Goal: Task Accomplishment & Management: Complete application form

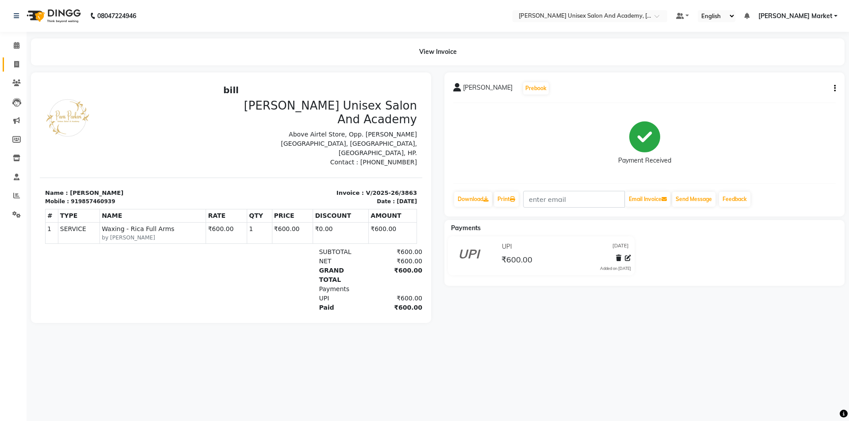
click at [16, 60] on span at bounding box center [16, 65] width 15 height 10
select select "service"
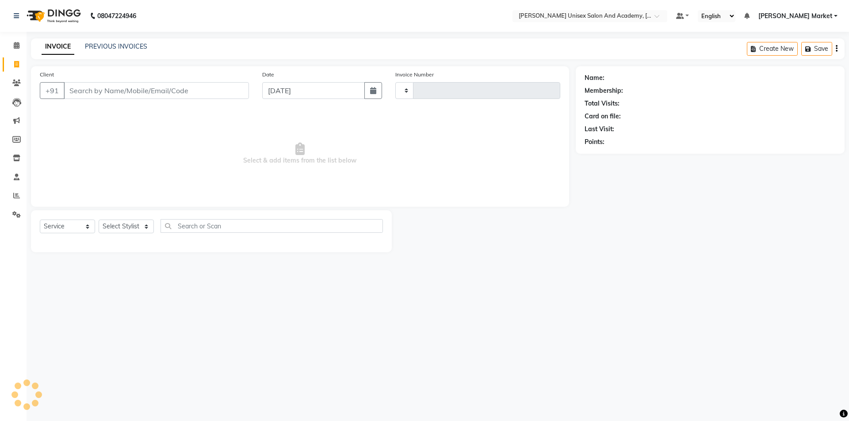
type input "3865"
select select "8060"
type input "9817039555"
click at [231, 86] on span "Add Client" at bounding box center [226, 90] width 35 height 9
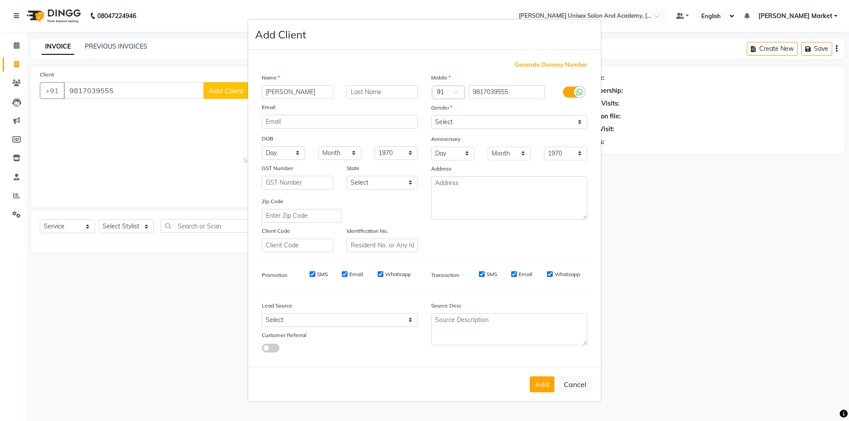
type input "[PERSON_NAME]"
click at [465, 119] on select "Select [DEMOGRAPHIC_DATA] [DEMOGRAPHIC_DATA] Other Prefer Not To Say" at bounding box center [509, 122] width 156 height 14
select select "[DEMOGRAPHIC_DATA]"
click at [431, 115] on select "Select [DEMOGRAPHIC_DATA] [DEMOGRAPHIC_DATA] Other Prefer Not To Say" at bounding box center [509, 122] width 156 height 14
click at [542, 385] on button "Add" at bounding box center [542, 385] width 25 height 16
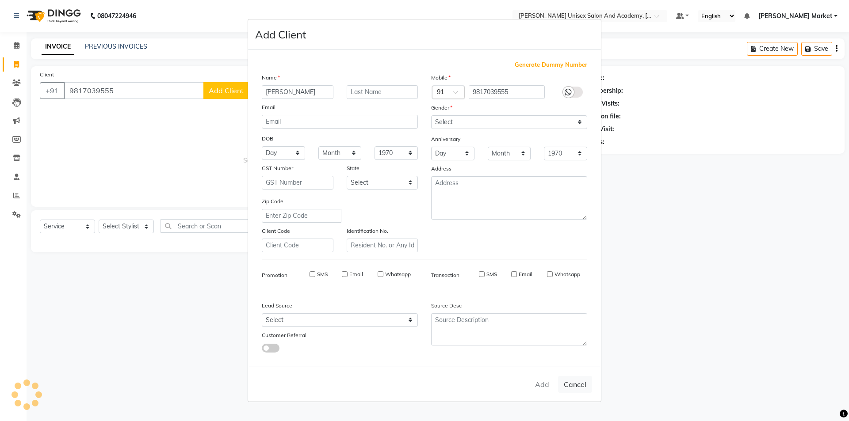
select select
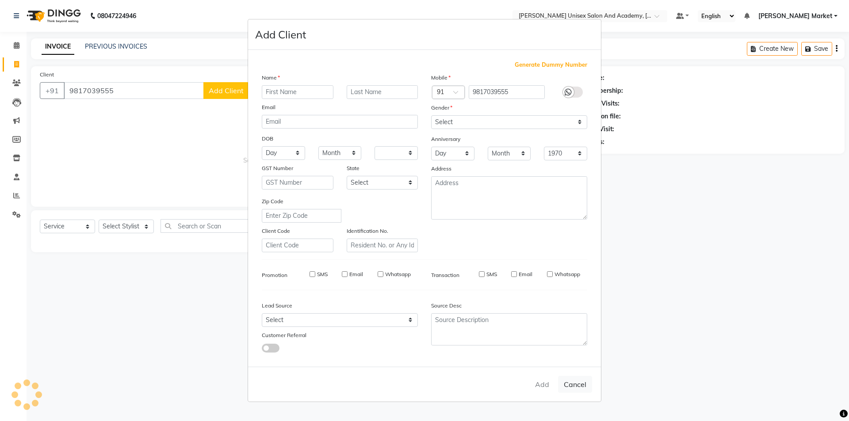
select select
checkbox input "false"
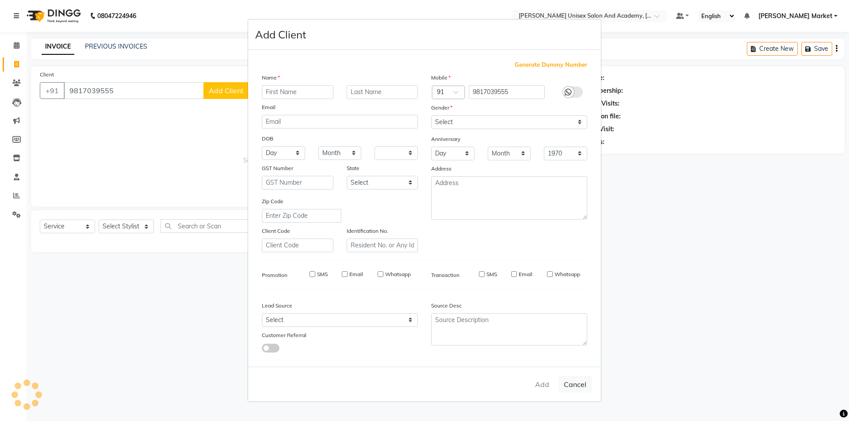
checkbox input "false"
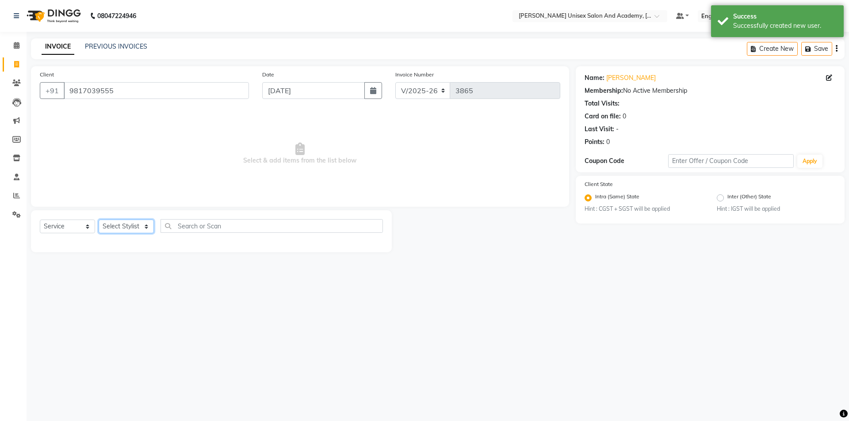
click at [127, 224] on select "Select Stylist Amit anjali hemant [PERSON_NAME] [PERSON_NAME] owner pooja [PERS…" at bounding box center [126, 227] width 55 height 14
select select "81266"
click at [99, 220] on select "Select Stylist Amit anjali hemant [PERSON_NAME] [PERSON_NAME] owner pooja [PERS…" at bounding box center [126, 227] width 55 height 14
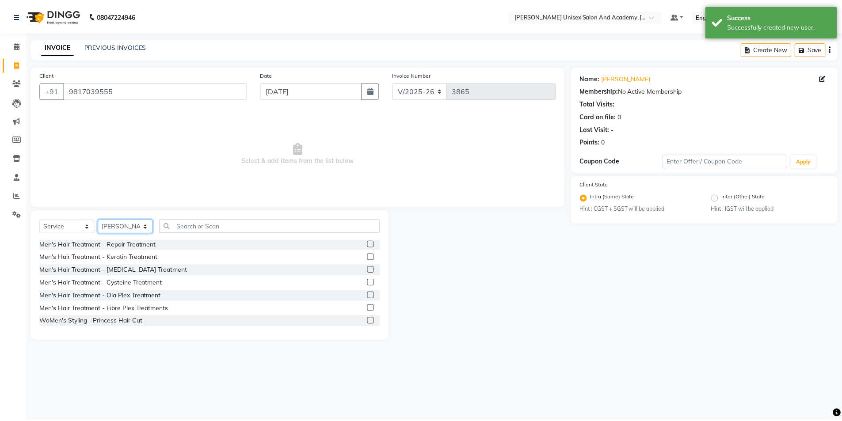
scroll to position [221, 0]
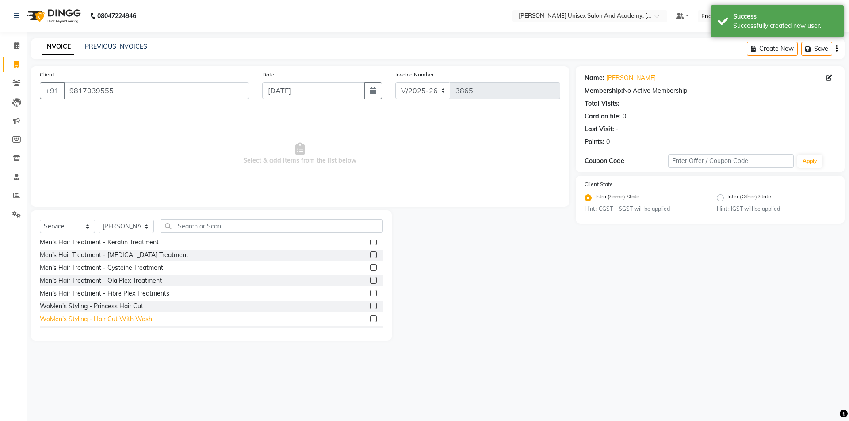
click at [128, 317] on div "WoMen's Styling - Hair Cut With Wash" at bounding box center [96, 319] width 112 height 9
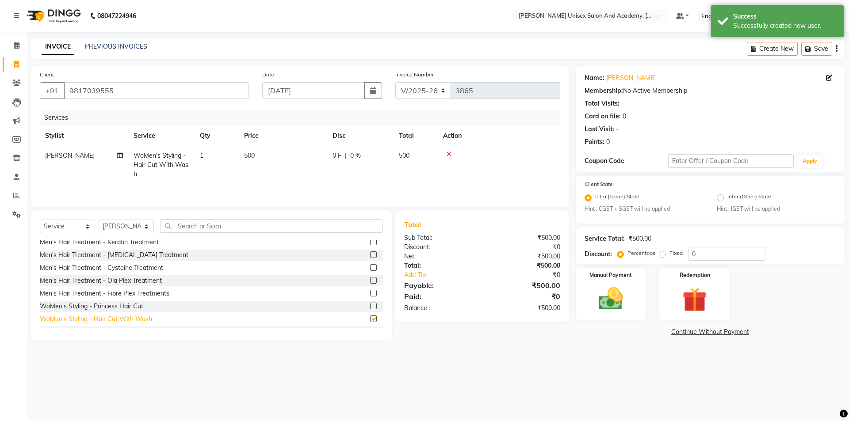
checkbox input "false"
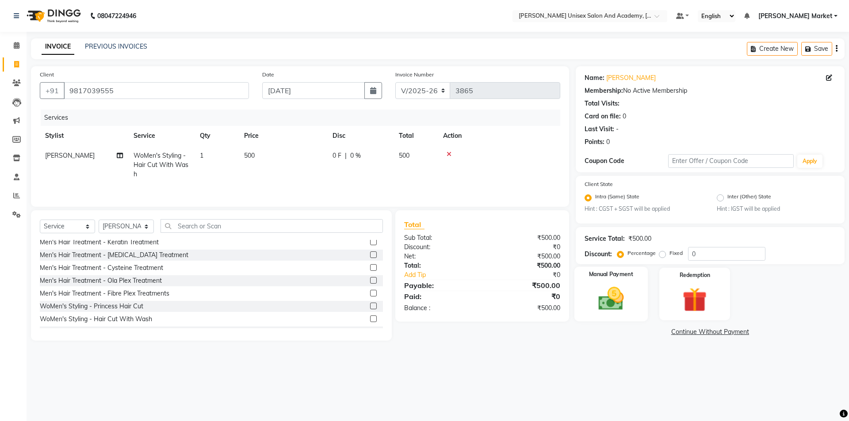
click at [608, 283] on div "Manual Payment" at bounding box center [610, 294] width 73 height 54
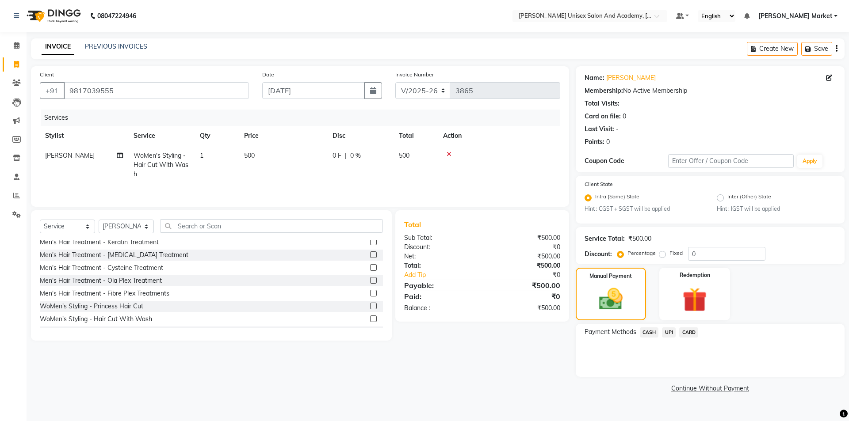
click at [642, 333] on span "CASH" at bounding box center [649, 333] width 19 height 10
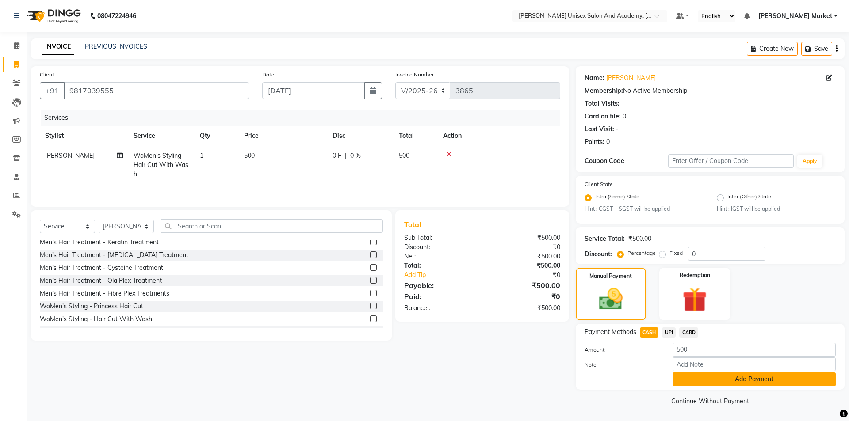
click at [703, 378] on button "Add Payment" at bounding box center [754, 380] width 163 height 14
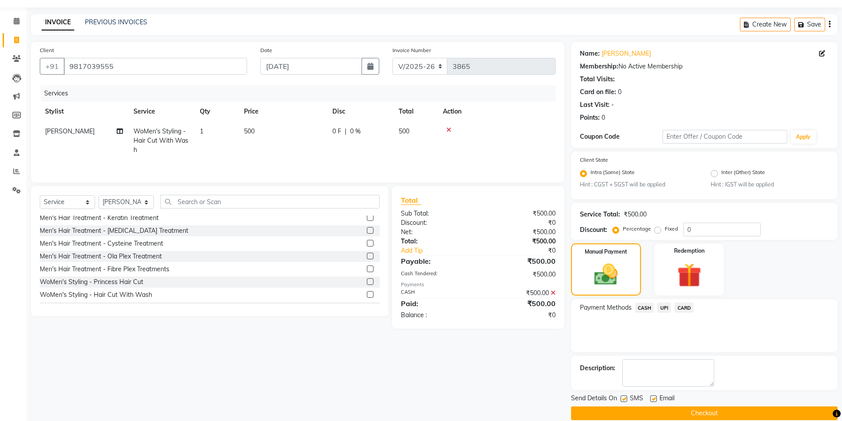
scroll to position [37, 0]
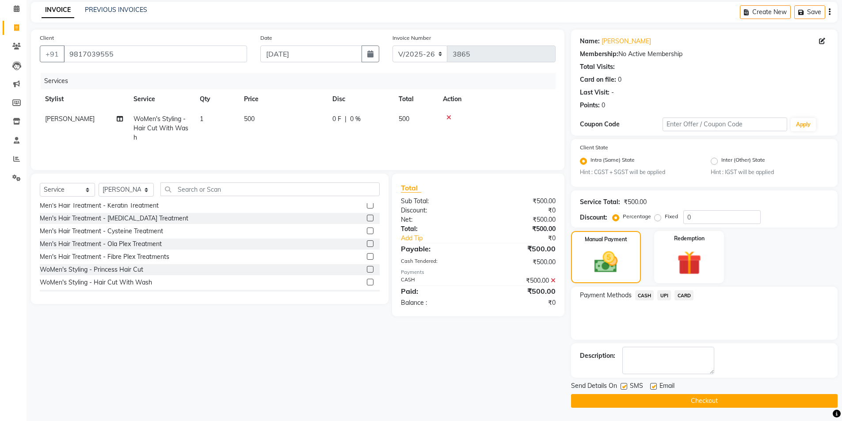
click at [670, 405] on button "Checkout" at bounding box center [704, 401] width 267 height 14
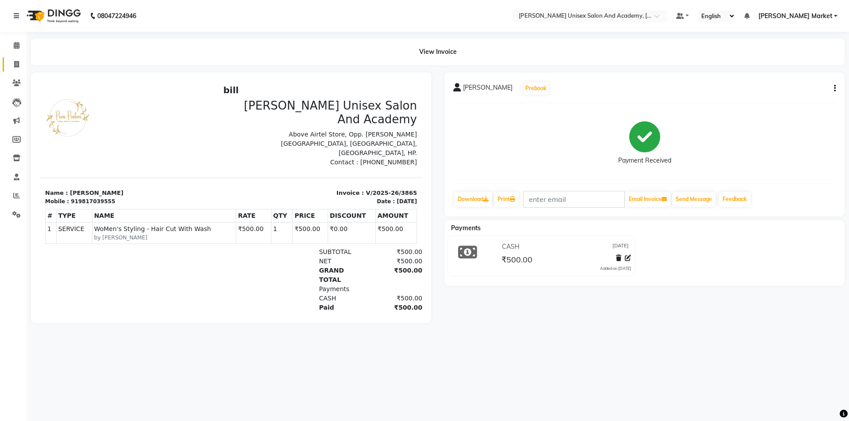
click at [18, 57] on link "Invoice" at bounding box center [13, 64] width 21 height 15
select select "service"
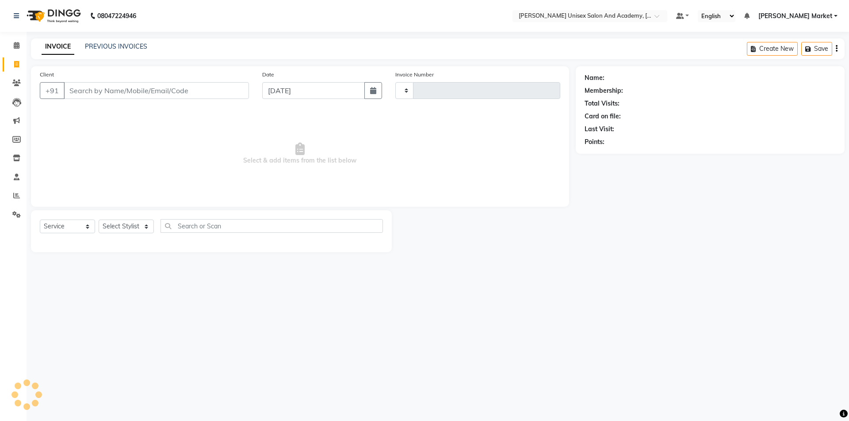
type input "3866"
select select "8060"
click at [15, 43] on icon at bounding box center [17, 45] width 6 height 7
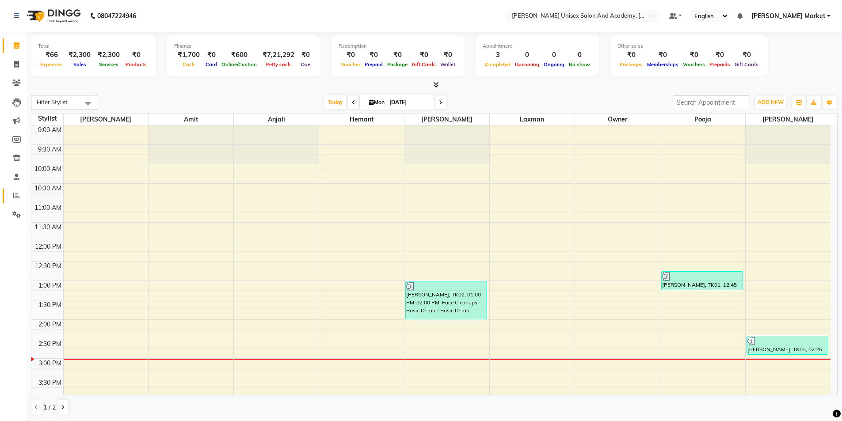
click at [13, 203] on link "Reports" at bounding box center [13, 196] width 21 height 15
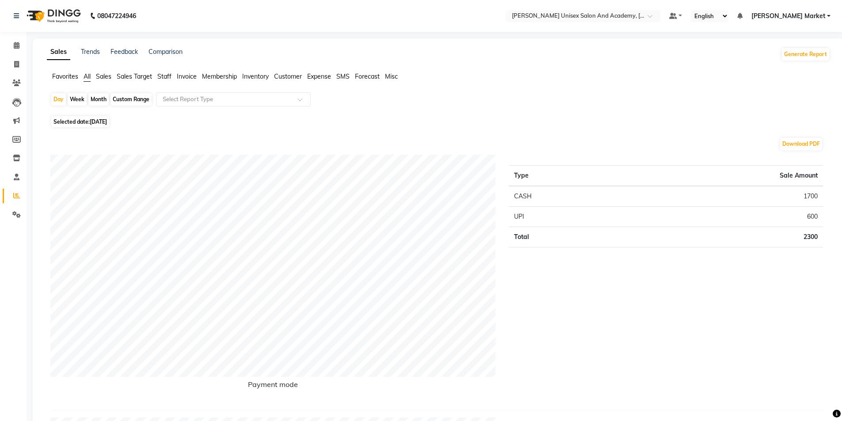
click at [150, 74] on span "Sales Target" at bounding box center [134, 77] width 35 height 8
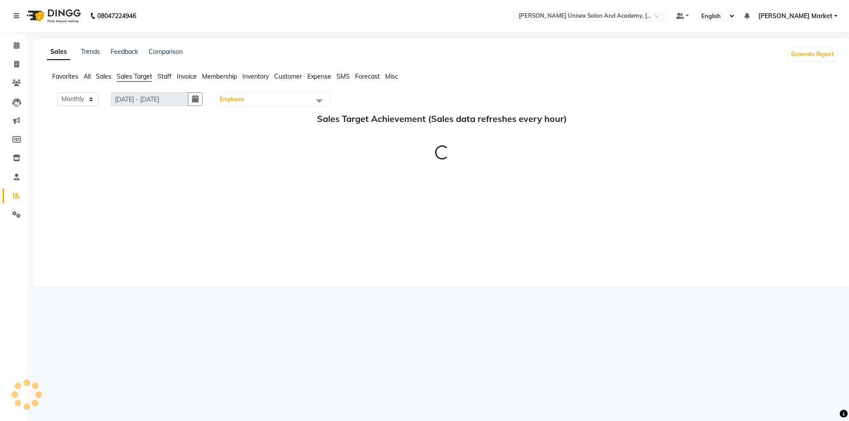
click at [165, 77] on span "Staff" at bounding box center [164, 77] width 14 height 8
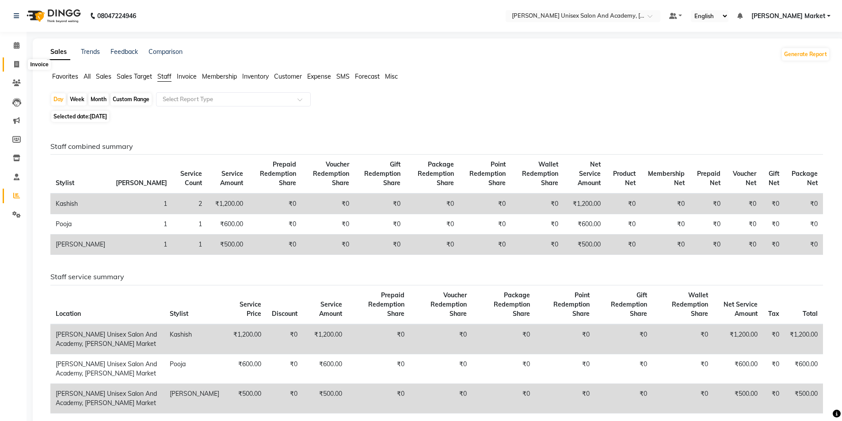
click at [17, 65] on icon at bounding box center [16, 64] width 5 height 7
select select "8060"
select select "service"
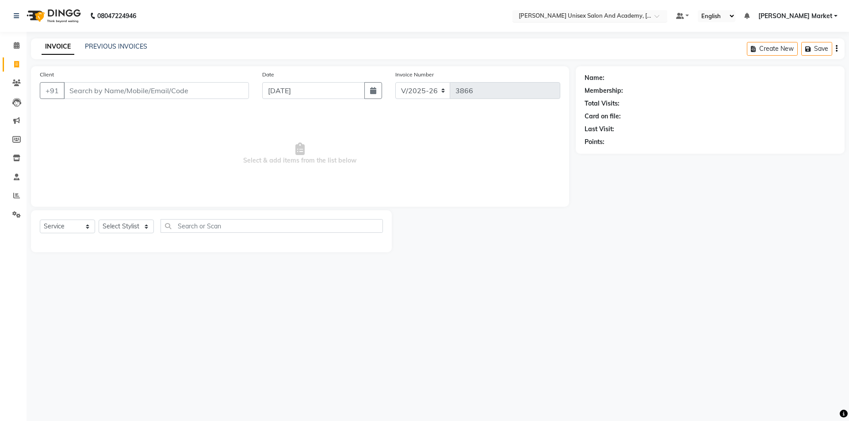
click at [645, 12] on input "text" at bounding box center [581, 16] width 128 height 9
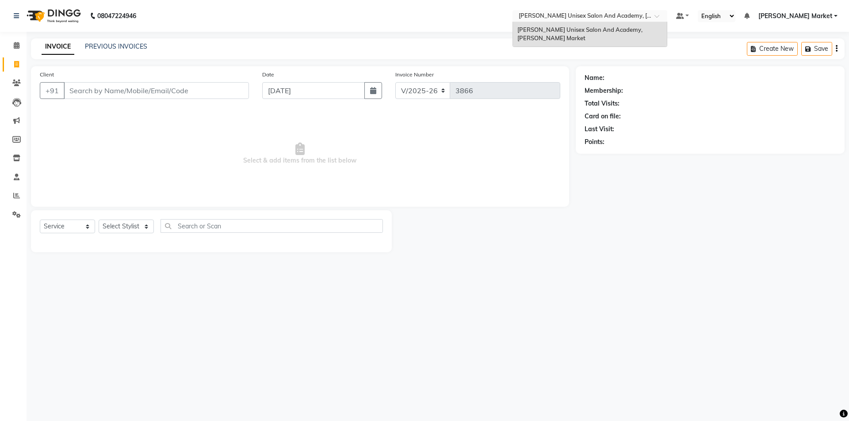
click at [645, 12] on input "text" at bounding box center [581, 16] width 128 height 9
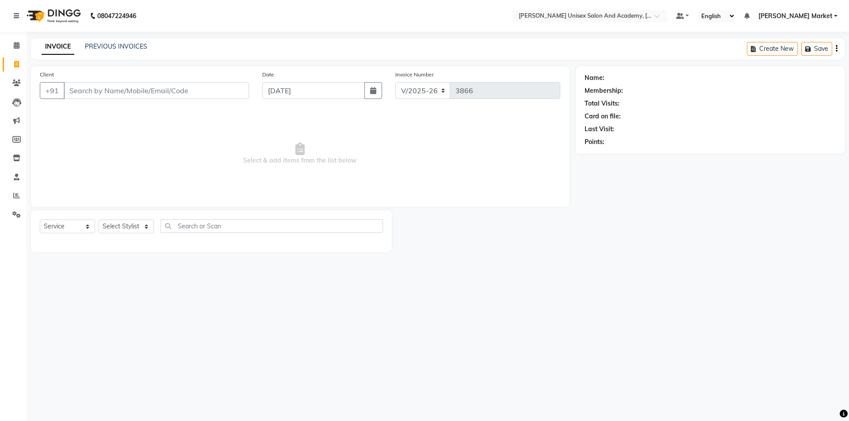
click at [268, 10] on nav "08047224946 Select Location × [GEOGRAPHIC_DATA] Parkers Unisex Salon And Academ…" at bounding box center [424, 16] width 849 height 32
click at [149, 226] on select "Select Stylist Amit anjali hemant [PERSON_NAME] [PERSON_NAME] owner pooja [PERS…" at bounding box center [126, 227] width 55 height 14
select select "78754"
click at [99, 220] on select "Select Stylist Amit anjali hemant [PERSON_NAME] [PERSON_NAME] owner pooja [PERS…" at bounding box center [126, 227] width 55 height 14
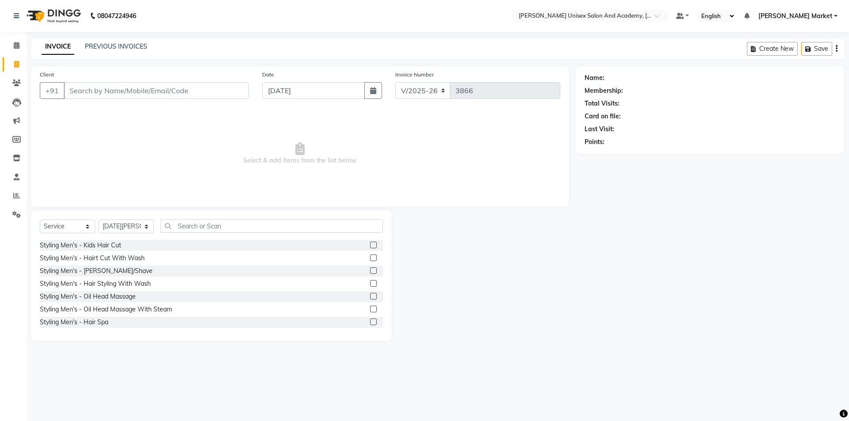
click at [370, 248] on label at bounding box center [373, 245] width 7 height 7
click at [370, 248] on input "checkbox" at bounding box center [373, 246] width 6 height 6
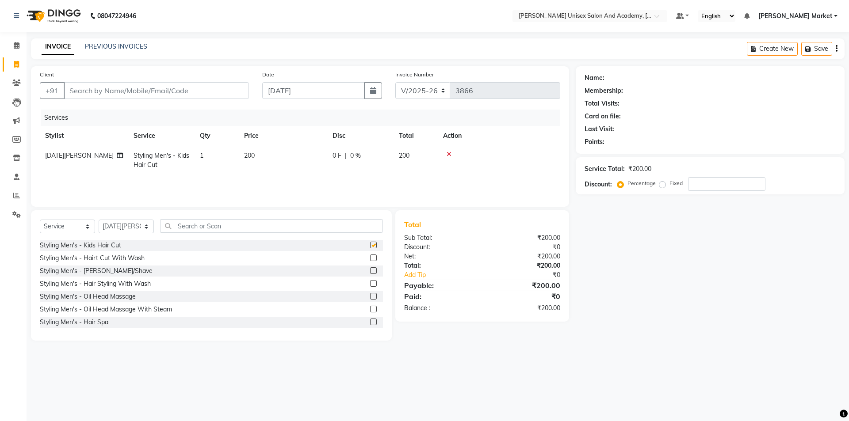
click at [370, 248] on label at bounding box center [373, 245] width 7 height 7
click at [370, 248] on input "checkbox" at bounding box center [373, 246] width 6 height 6
checkbox input "false"
click at [370, 256] on label at bounding box center [373, 258] width 7 height 7
click at [370, 256] on input "checkbox" at bounding box center [373, 259] width 6 height 6
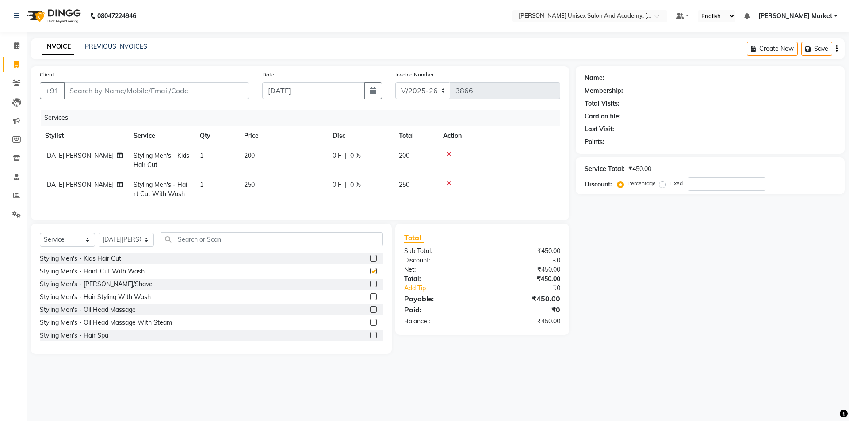
checkbox input "false"
click at [370, 287] on label at bounding box center [373, 284] width 7 height 7
click at [370, 287] on input "checkbox" at bounding box center [373, 285] width 6 height 6
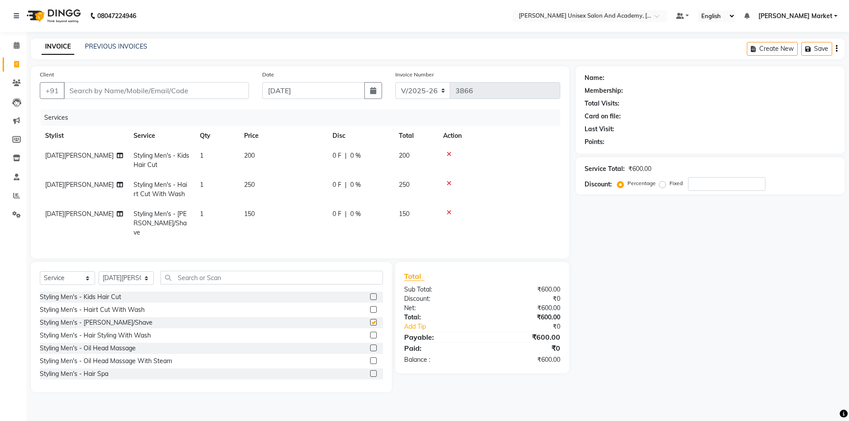
checkbox input "false"
click at [449, 152] on icon at bounding box center [449, 154] width 5 height 6
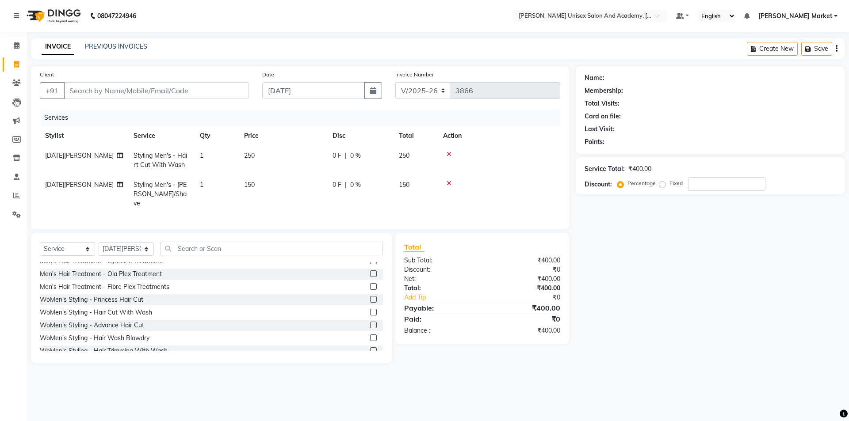
scroll to position [265, 0]
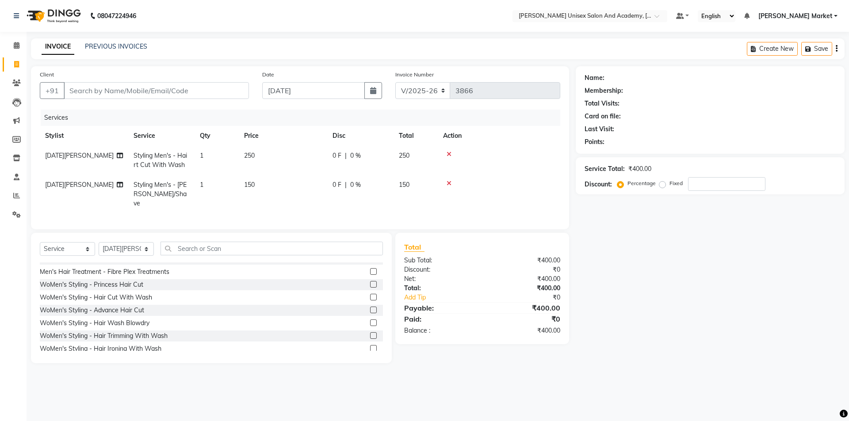
click at [370, 295] on label at bounding box center [373, 297] width 7 height 7
click at [370, 295] on input "checkbox" at bounding box center [373, 298] width 6 height 6
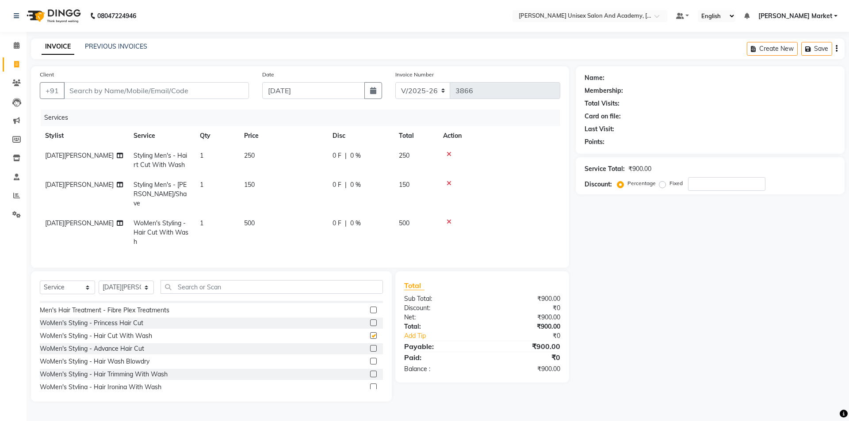
checkbox input "false"
click at [141, 284] on select "Select Stylist Amit anjali hemant [PERSON_NAME] [PERSON_NAME] owner pooja [PERS…" at bounding box center [126, 288] width 55 height 14
select select "58724"
click at [99, 281] on select "Select Stylist Amit anjali hemant [PERSON_NAME] [PERSON_NAME] owner pooja [PERS…" at bounding box center [126, 288] width 55 height 14
click at [196, 285] on input "text" at bounding box center [272, 287] width 222 height 14
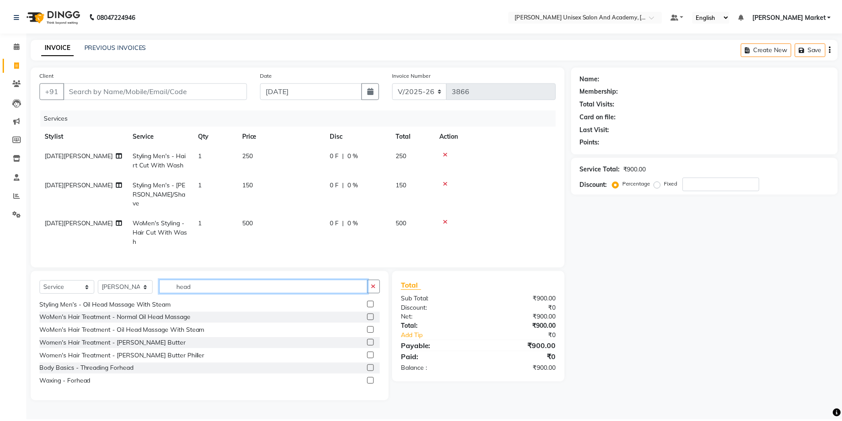
scroll to position [0, 0]
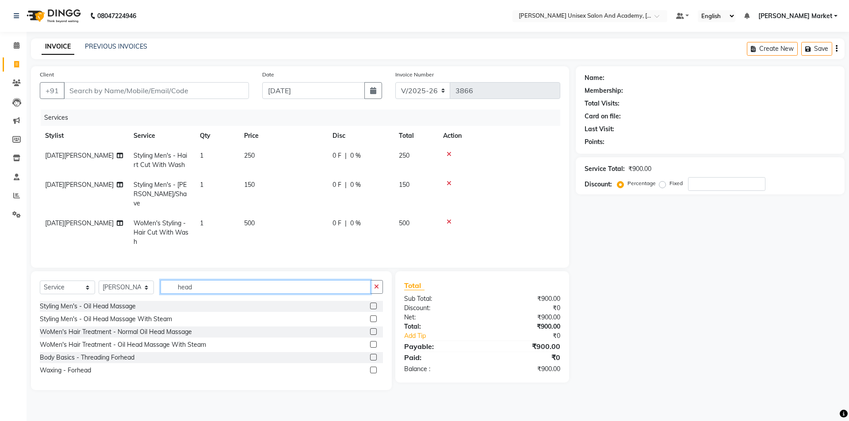
type input "head"
click at [373, 303] on label at bounding box center [373, 306] width 7 height 7
click at [373, 304] on input "checkbox" at bounding box center [373, 307] width 6 height 6
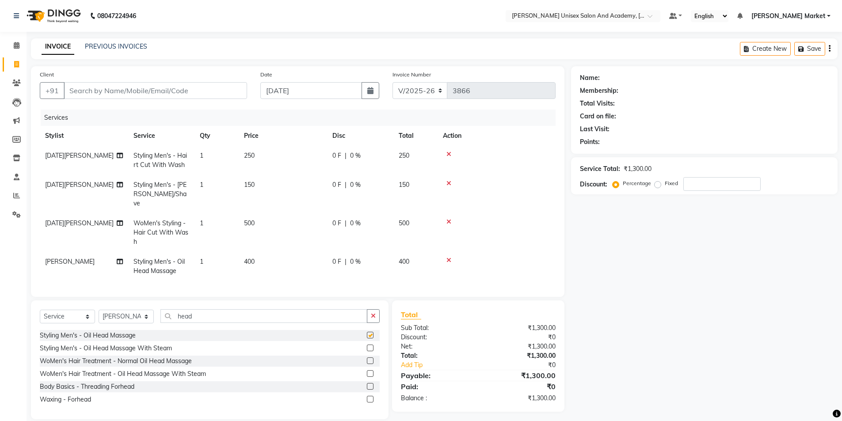
checkbox input "false"
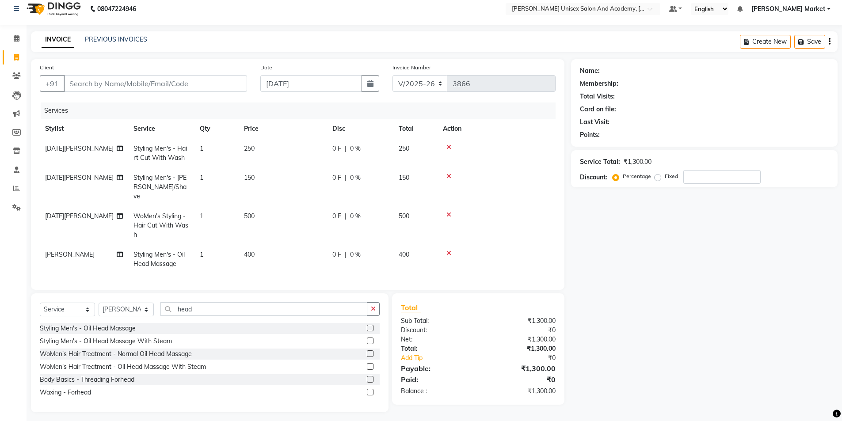
scroll to position [9, 0]
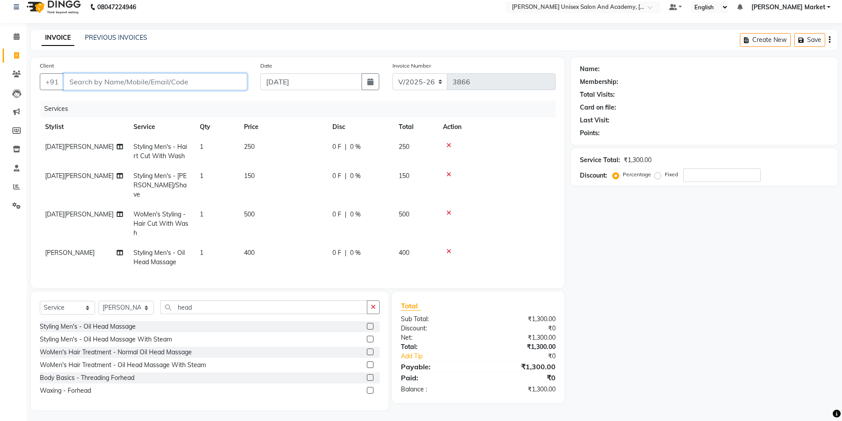
click at [80, 85] on input "Client" at bounding box center [156, 81] width 184 height 17
type input "7"
type input "0"
type input "7018418234"
click at [231, 85] on span "Add Client" at bounding box center [224, 81] width 35 height 9
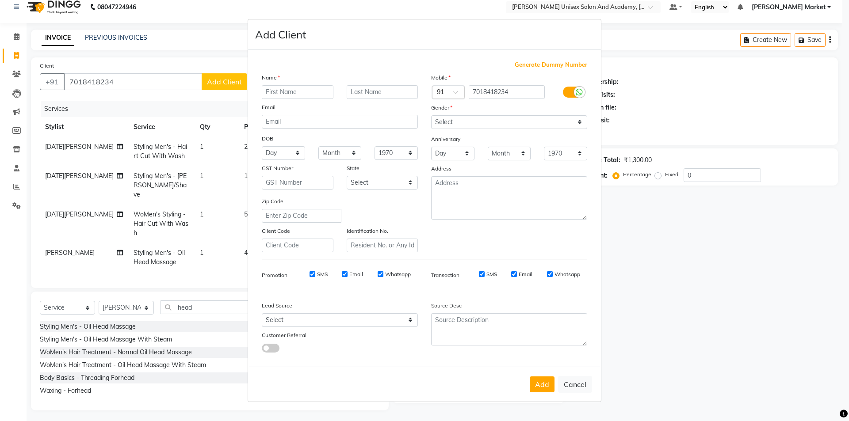
click at [284, 90] on input "text" at bounding box center [298, 92] width 72 height 14
type input "anuradha"
click at [468, 122] on select "Select [DEMOGRAPHIC_DATA] [DEMOGRAPHIC_DATA] Other Prefer Not To Say" at bounding box center [509, 122] width 156 height 14
select select "[DEMOGRAPHIC_DATA]"
click at [431, 115] on select "Select [DEMOGRAPHIC_DATA] [DEMOGRAPHIC_DATA] Other Prefer Not To Say" at bounding box center [509, 122] width 156 height 14
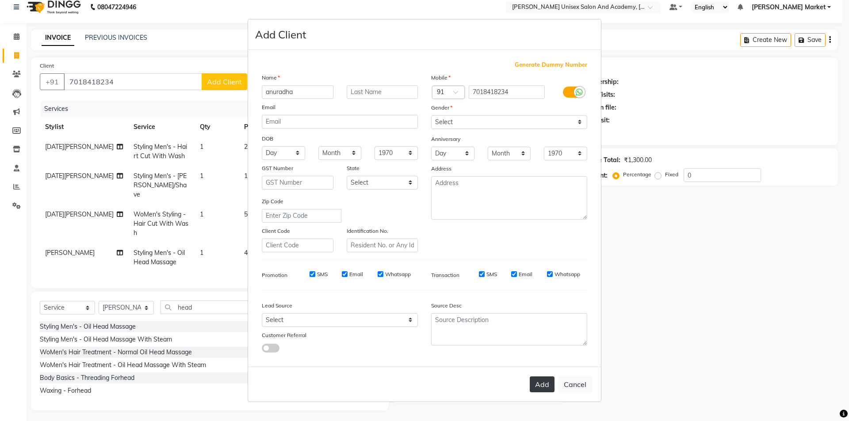
click at [538, 382] on button "Add" at bounding box center [542, 385] width 25 height 16
select select
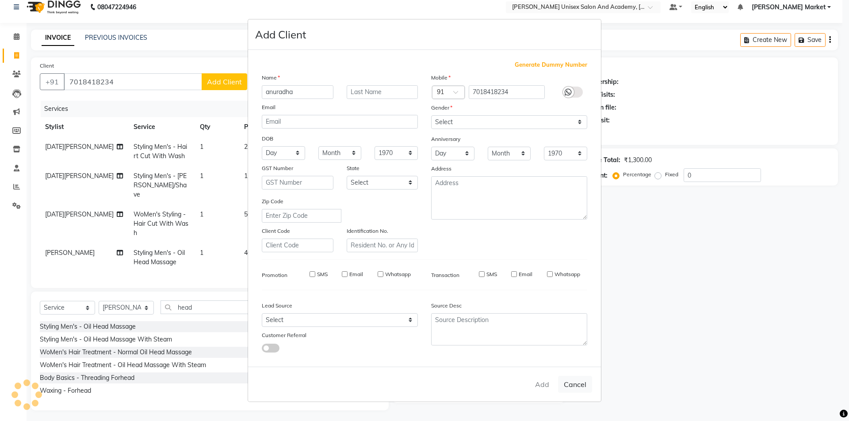
select select
checkbox input "false"
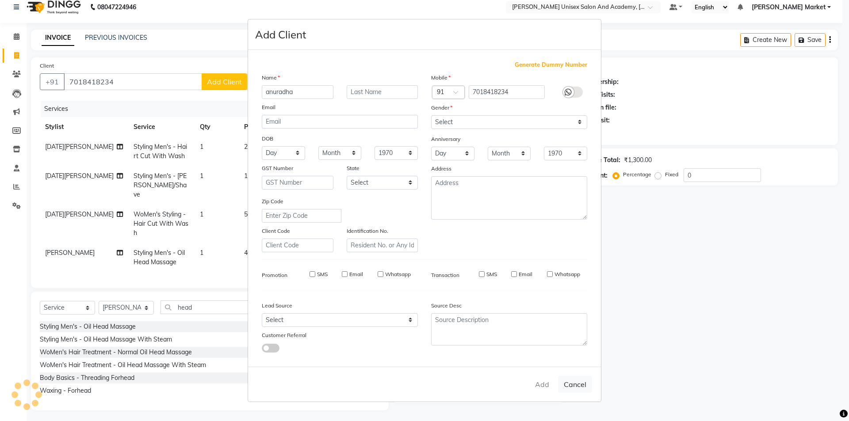
checkbox input "false"
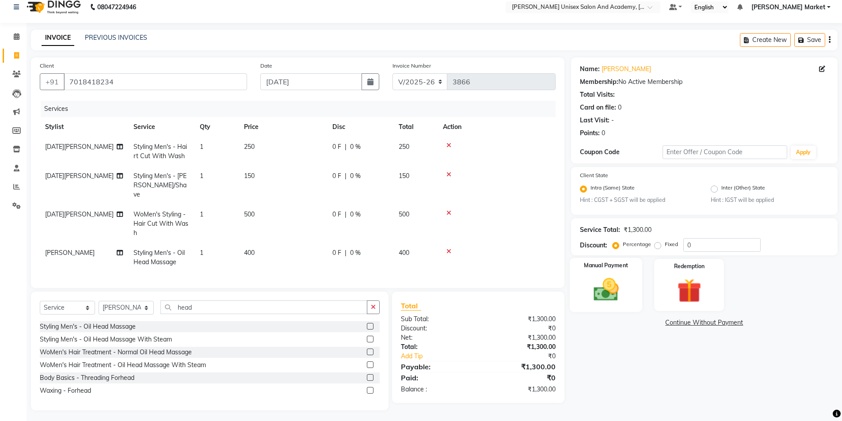
click at [622, 283] on img at bounding box center [606, 290] width 41 height 29
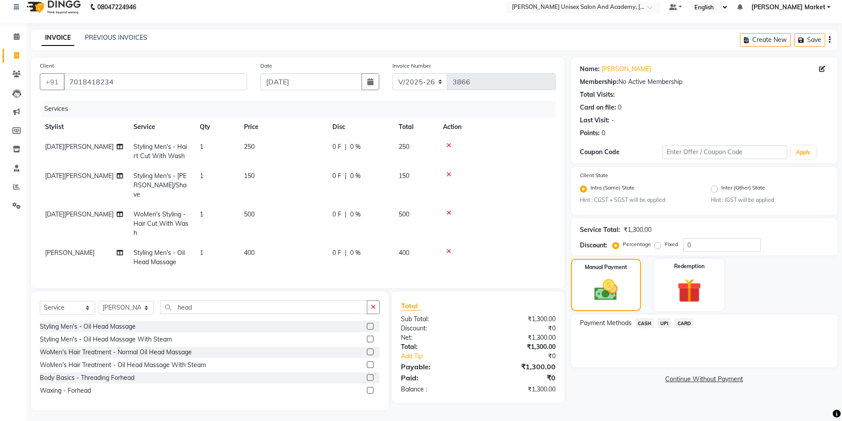
click at [646, 322] on span "CASH" at bounding box center [644, 323] width 19 height 10
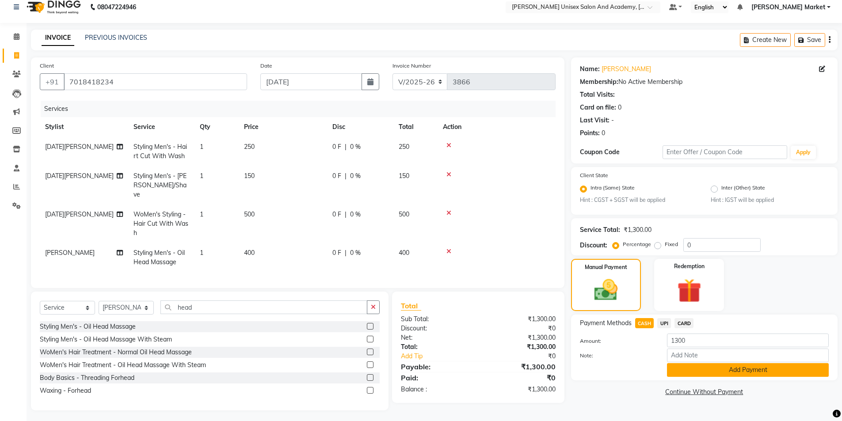
click at [720, 372] on button "Add Payment" at bounding box center [748, 371] width 162 height 14
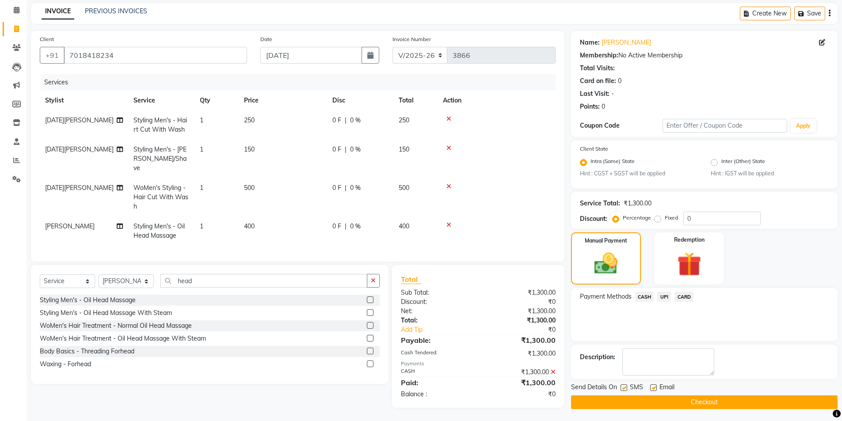
scroll to position [37, 0]
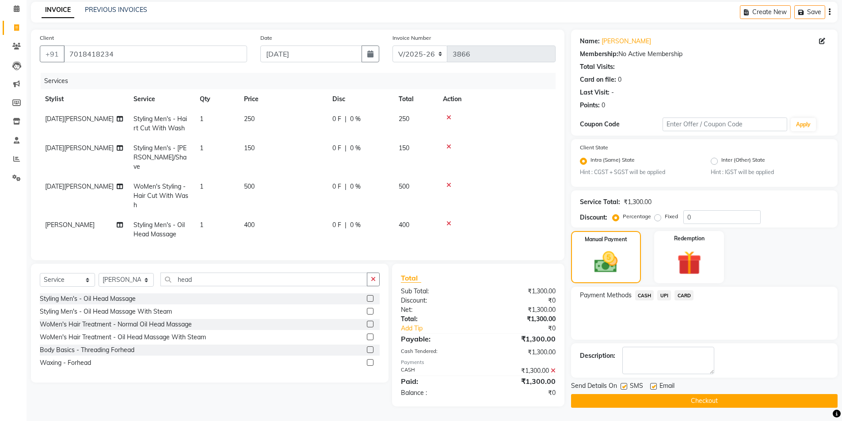
click at [695, 397] on button "Checkout" at bounding box center [704, 401] width 267 height 14
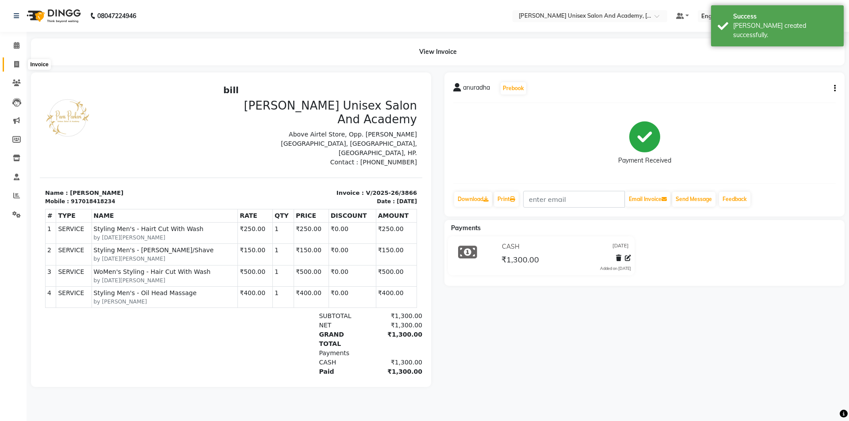
click at [15, 65] on icon at bounding box center [16, 64] width 5 height 7
select select "service"
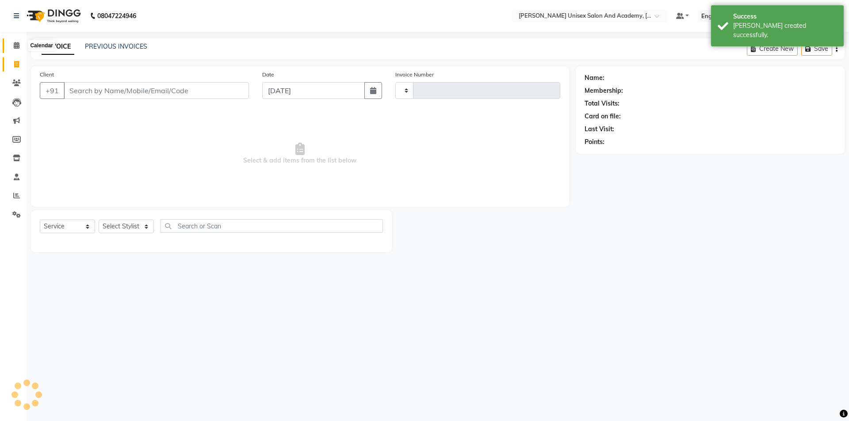
click at [12, 48] on span at bounding box center [16, 46] width 15 height 10
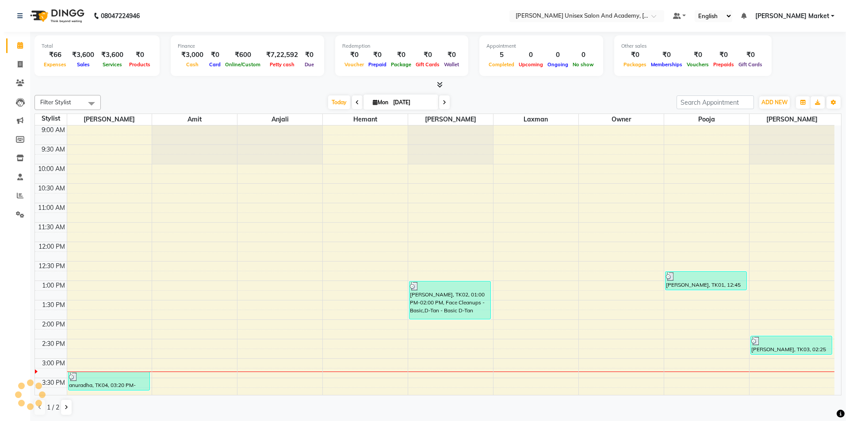
scroll to position [197, 0]
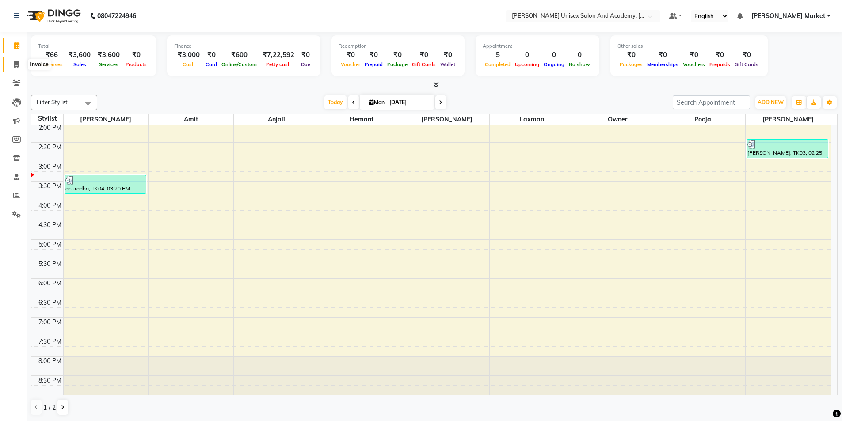
click at [17, 62] on icon at bounding box center [16, 64] width 5 height 7
select select "service"
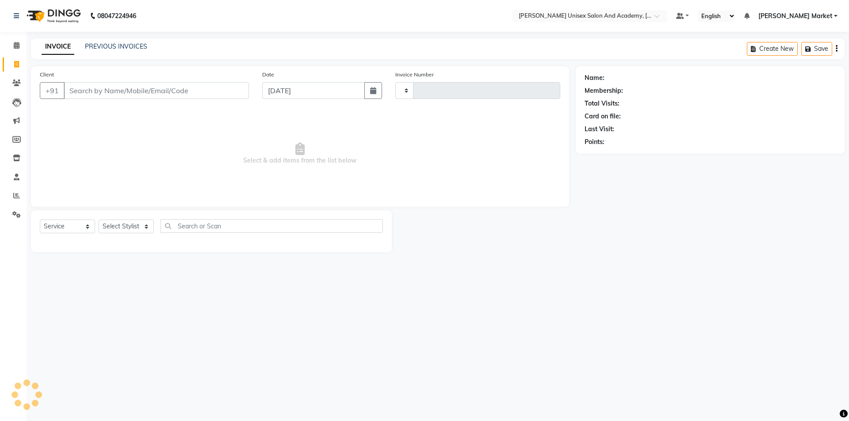
type input "3867"
select select "8060"
